Goal: Find specific page/section: Find specific page/section

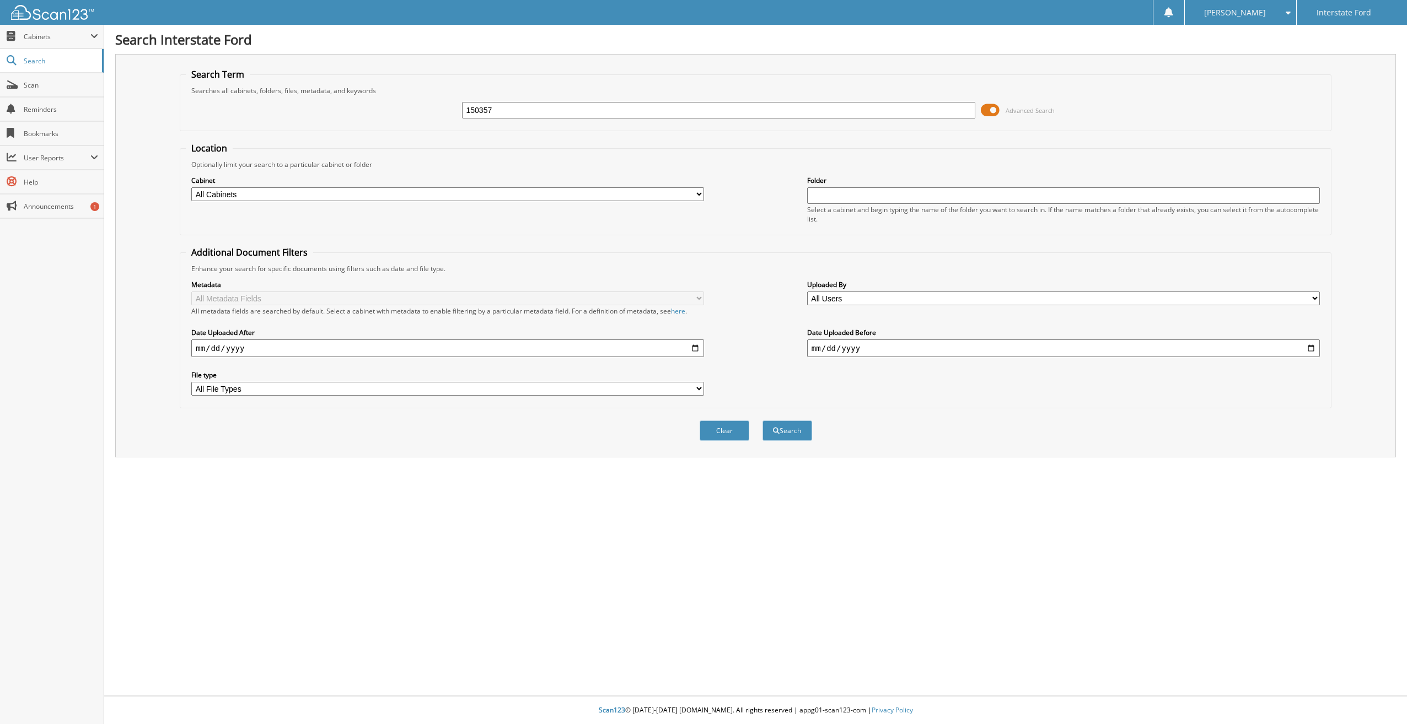
type input "150357"
click at [762, 421] on button "Search" at bounding box center [787, 431] width 50 height 20
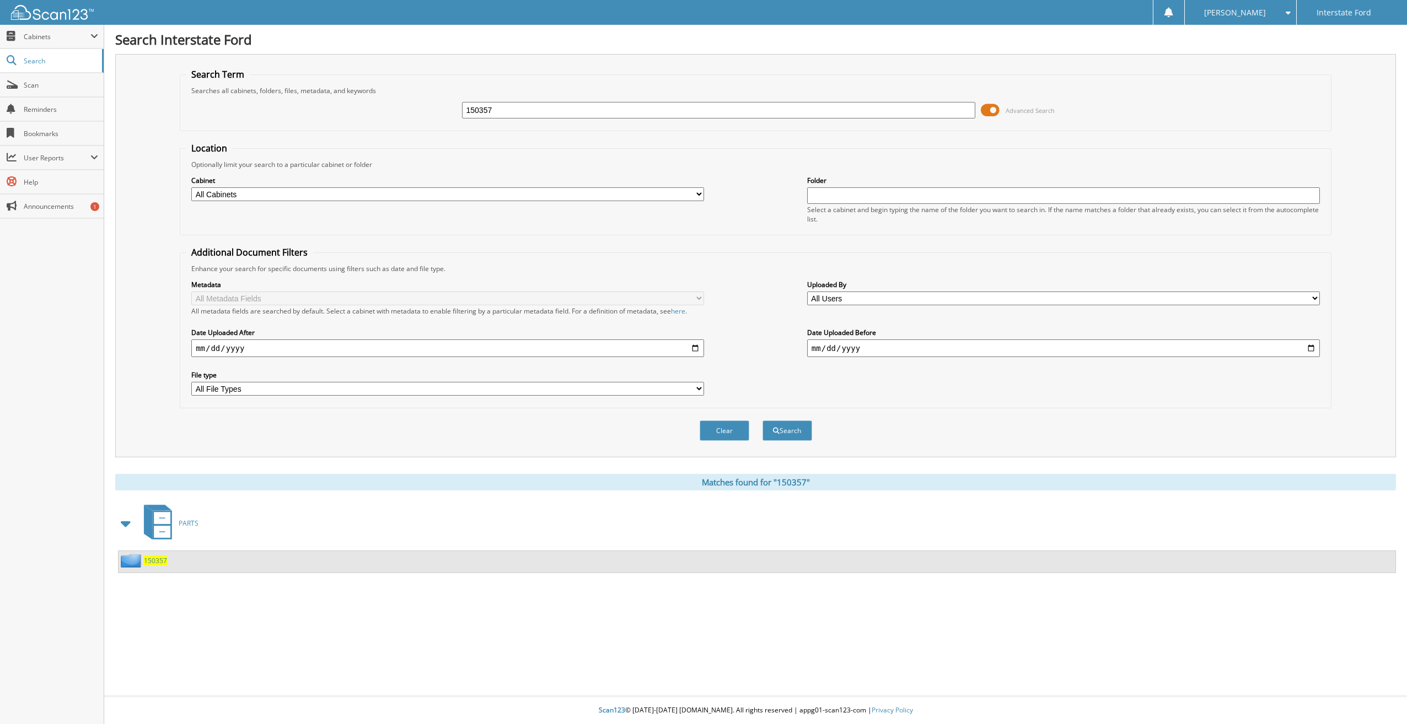
click at [145, 557] on span "150357" at bounding box center [155, 560] width 23 height 9
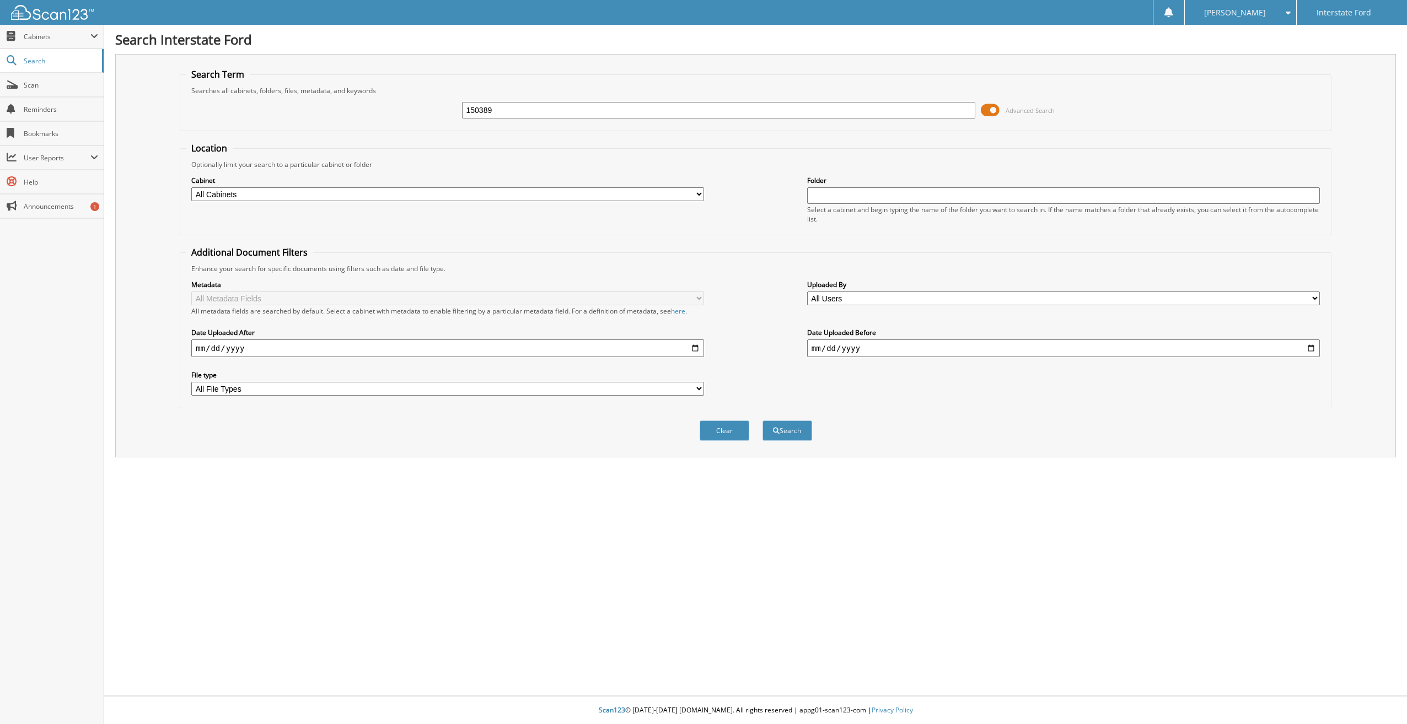
type input "150389"
click at [762, 421] on button "Search" at bounding box center [787, 431] width 50 height 20
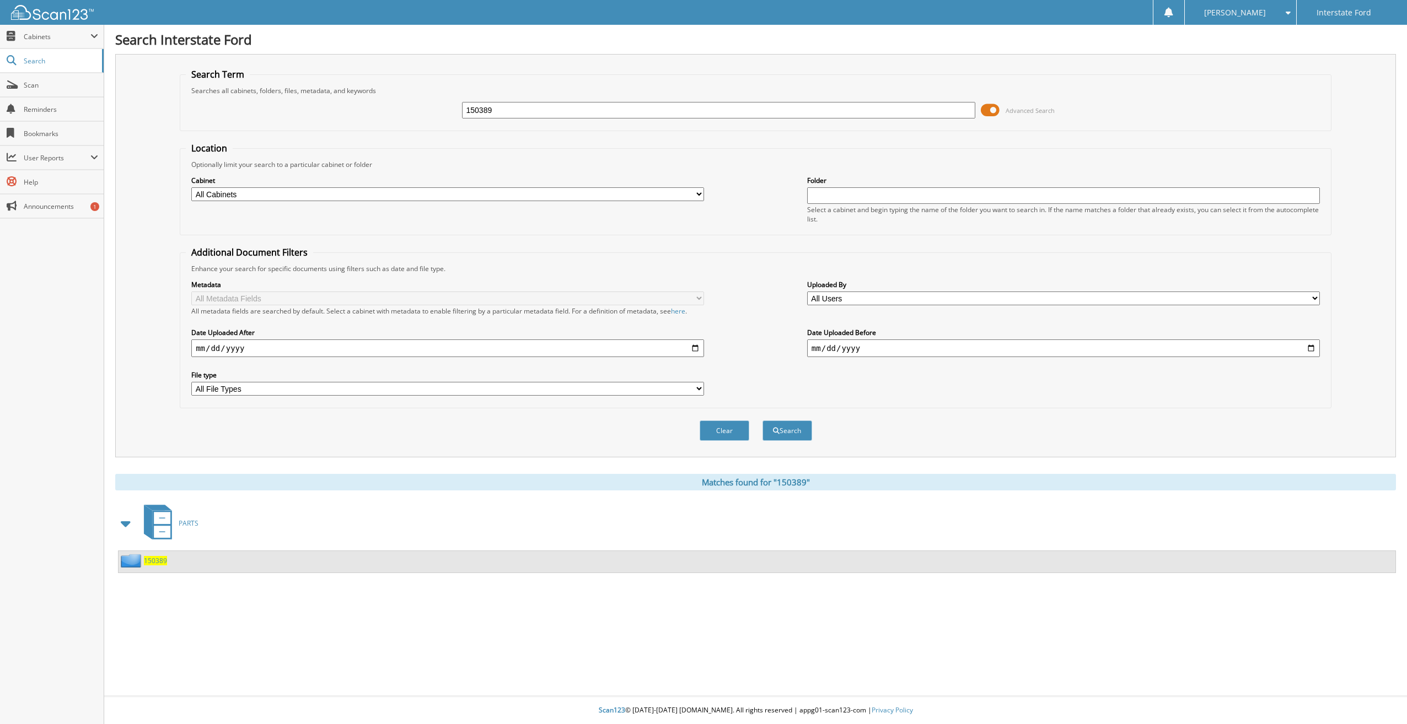
click at [158, 558] on span "150389" at bounding box center [155, 560] width 23 height 9
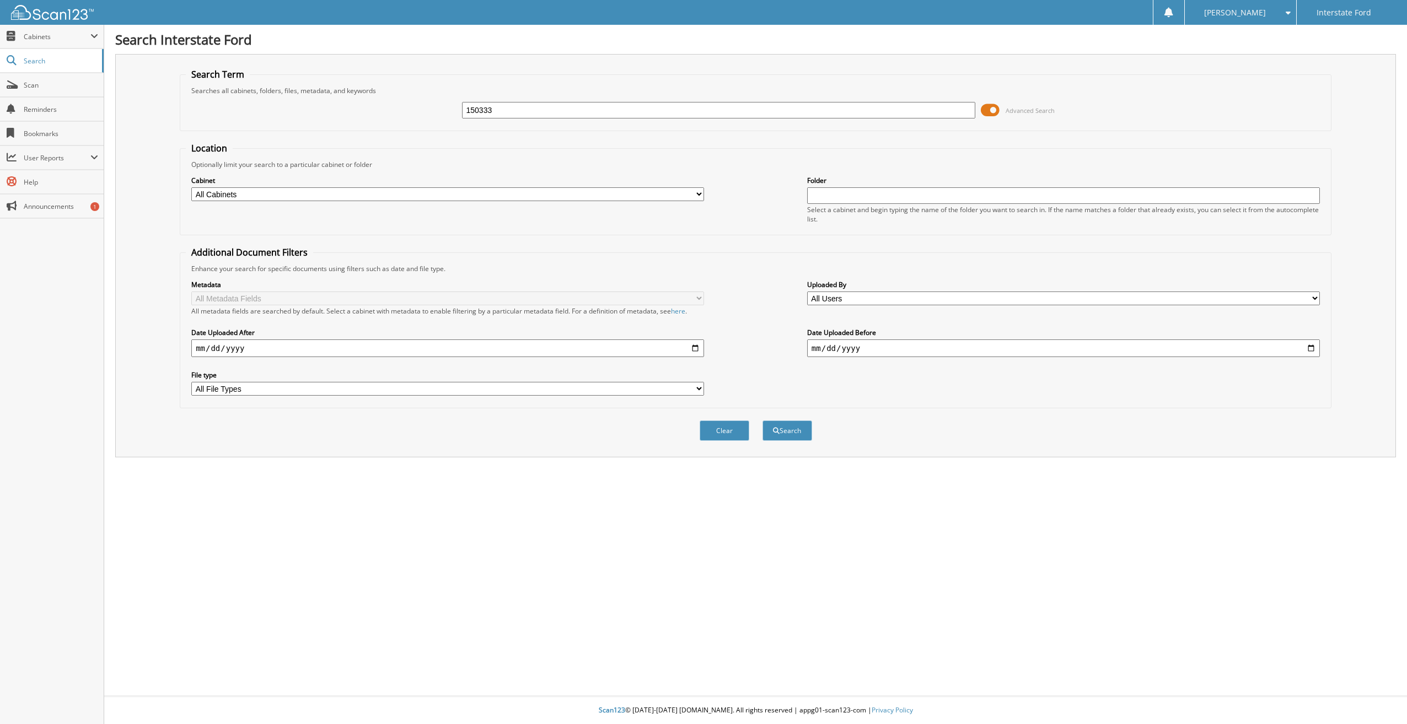
type input "150333"
click at [762, 421] on button "Search" at bounding box center [787, 431] width 50 height 20
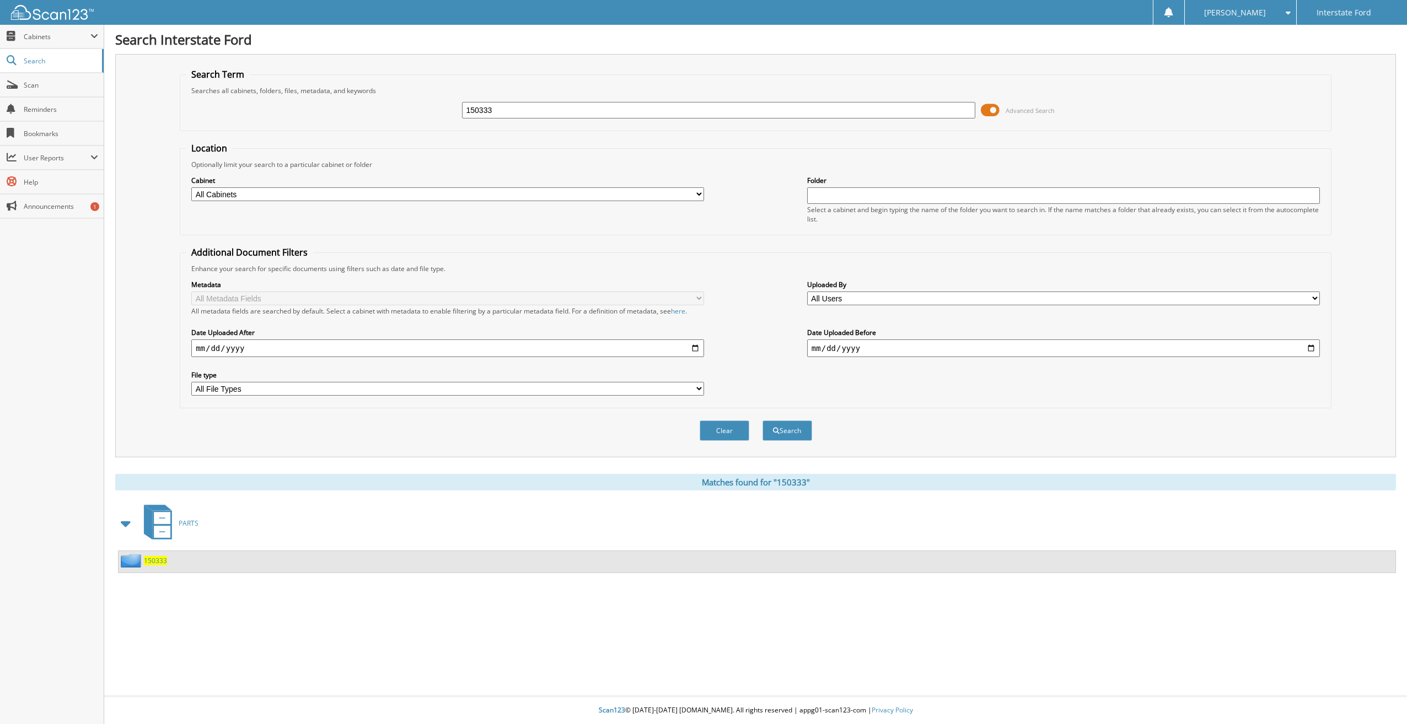
click at [150, 561] on span "150333" at bounding box center [155, 560] width 23 height 9
